Goal: Information Seeking & Learning: Understand process/instructions

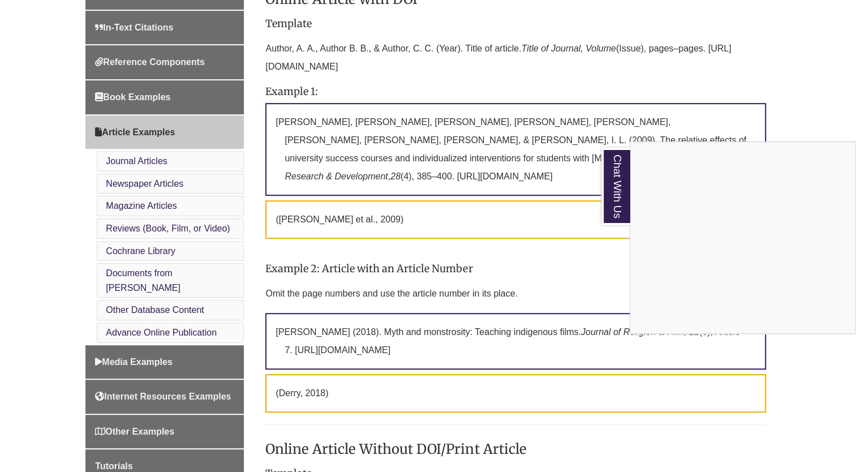
scroll to position [417, 0]
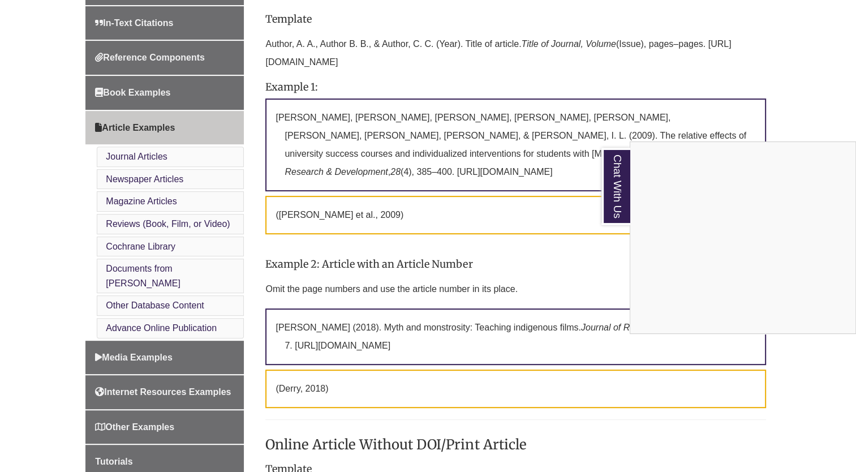
click at [504, 232] on div "Chat With Us" at bounding box center [428, 236] width 856 height 472
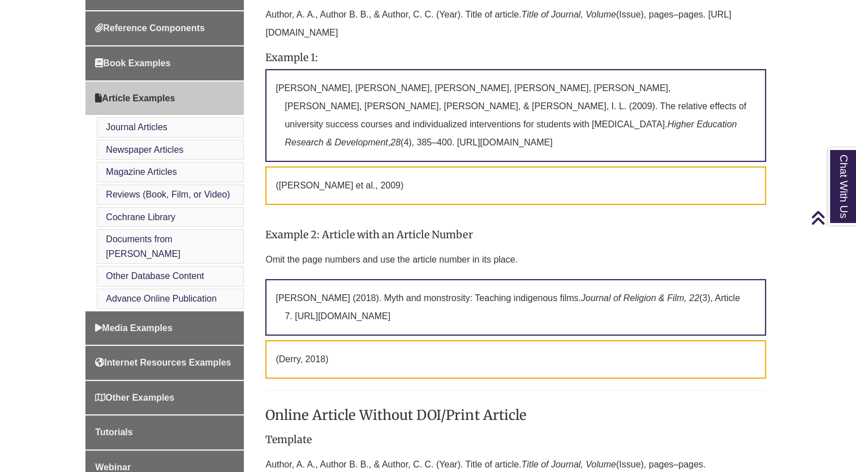
scroll to position [427, 0]
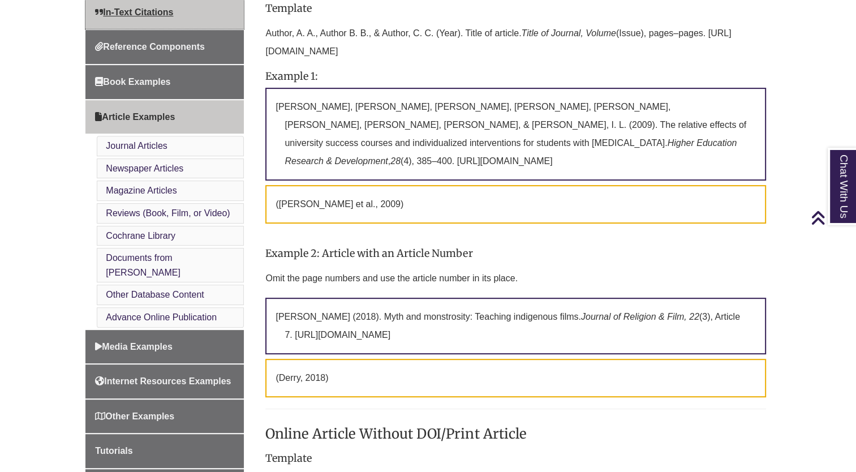
click at [168, 26] on link "In-Text Citations" at bounding box center [164, 12] width 158 height 34
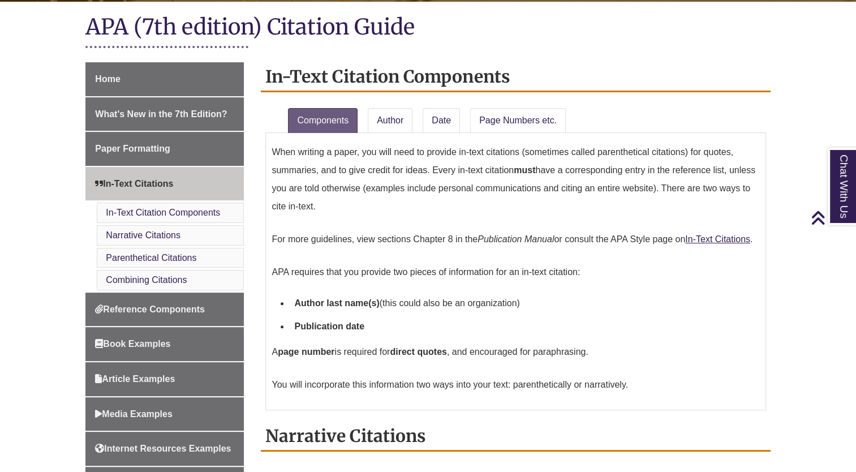
scroll to position [266, 0]
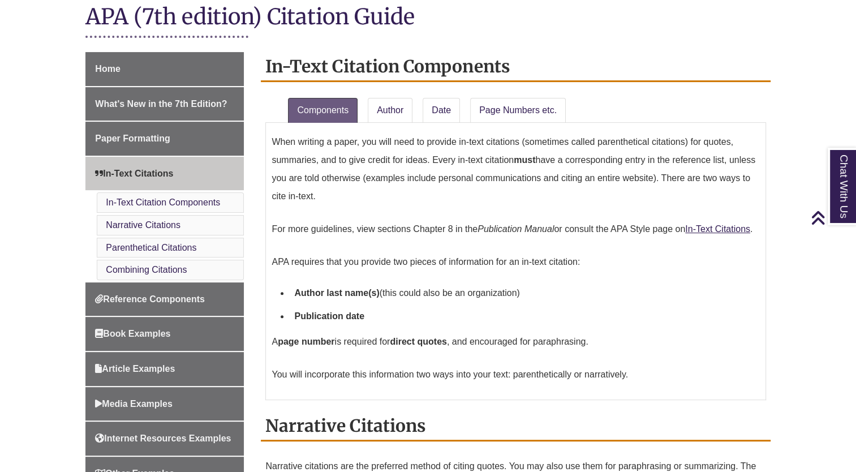
click at [376, 266] on p "APA requires that you provide two pieces of information for an in-text citation:" at bounding box center [516, 261] width 488 height 27
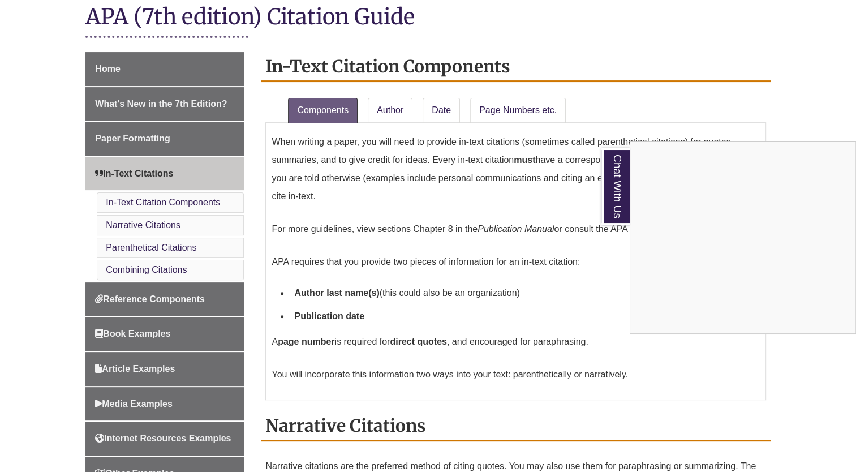
click at [532, 182] on div "Chat With Us" at bounding box center [428, 236] width 856 height 472
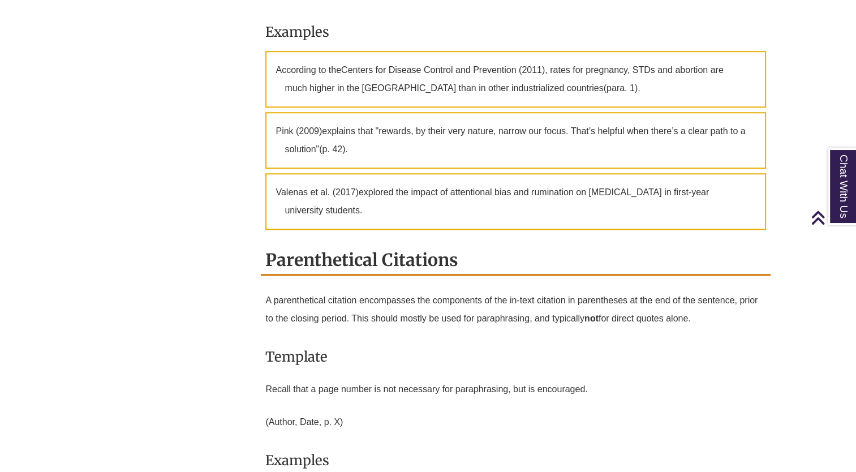
scroll to position [871, 0]
